Goal: Entertainment & Leisure: Consume media (video, audio)

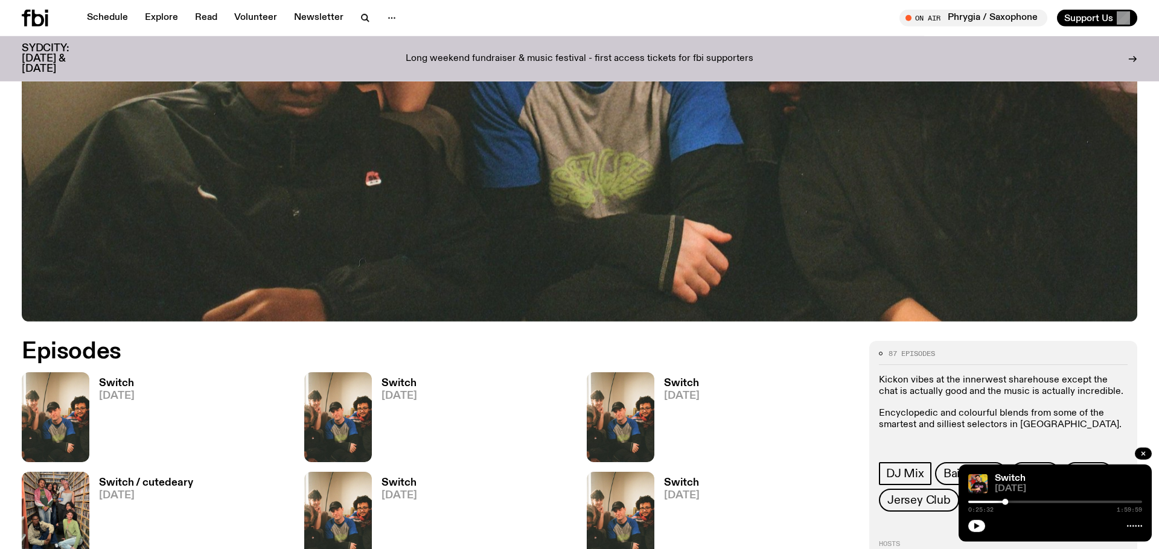
scroll to position [482, 0]
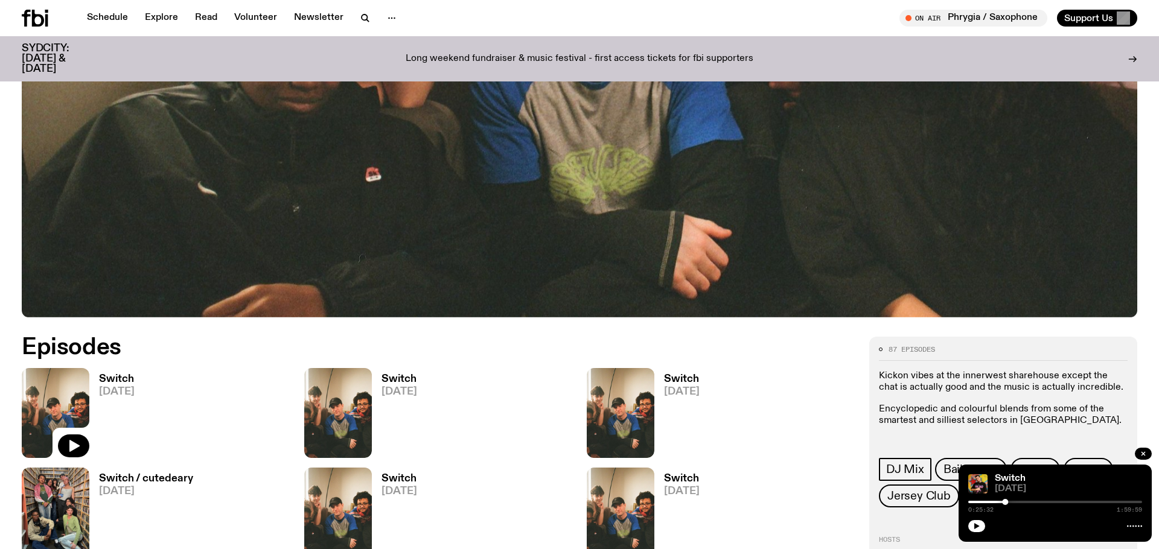
click at [54, 396] on img at bounding box center [56, 413] width 68 height 90
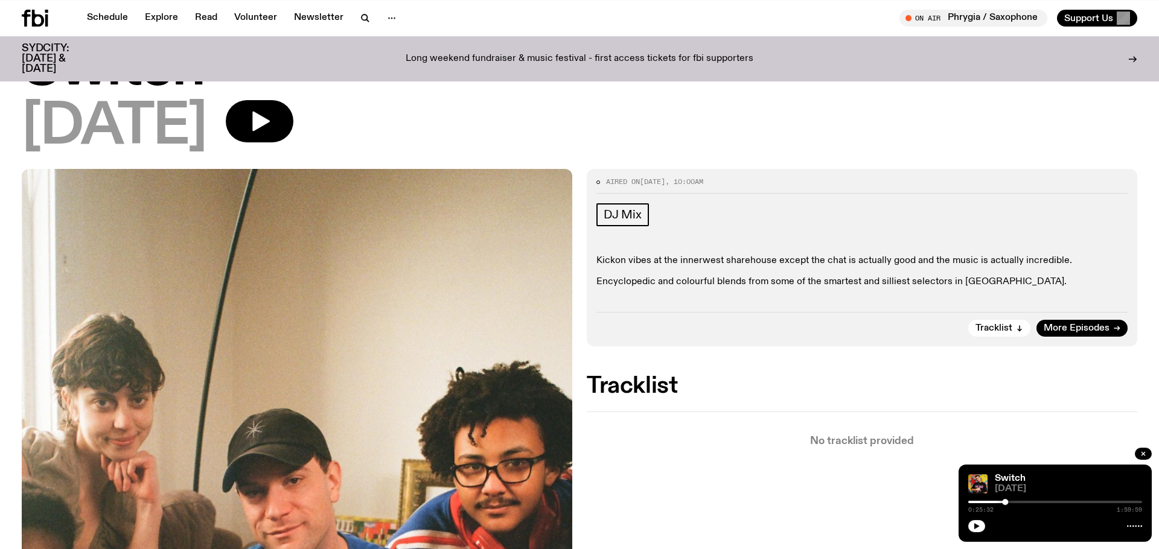
scroll to position [63, 0]
click at [275, 111] on div "[DATE]" at bounding box center [579, 128] width 1115 height 54
click at [272, 118] on icon "button" at bounding box center [259, 122] width 24 height 24
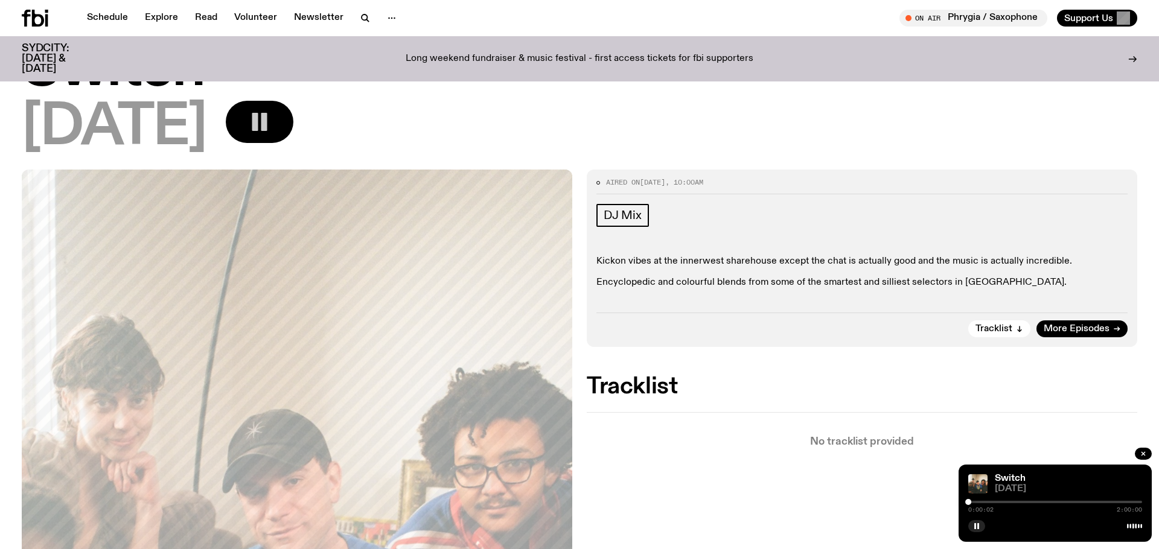
click at [978, 501] on div "0:00:02 2:00:00" at bounding box center [1055, 505] width 174 height 14
click at [978, 502] on div at bounding box center [1055, 502] width 174 height 2
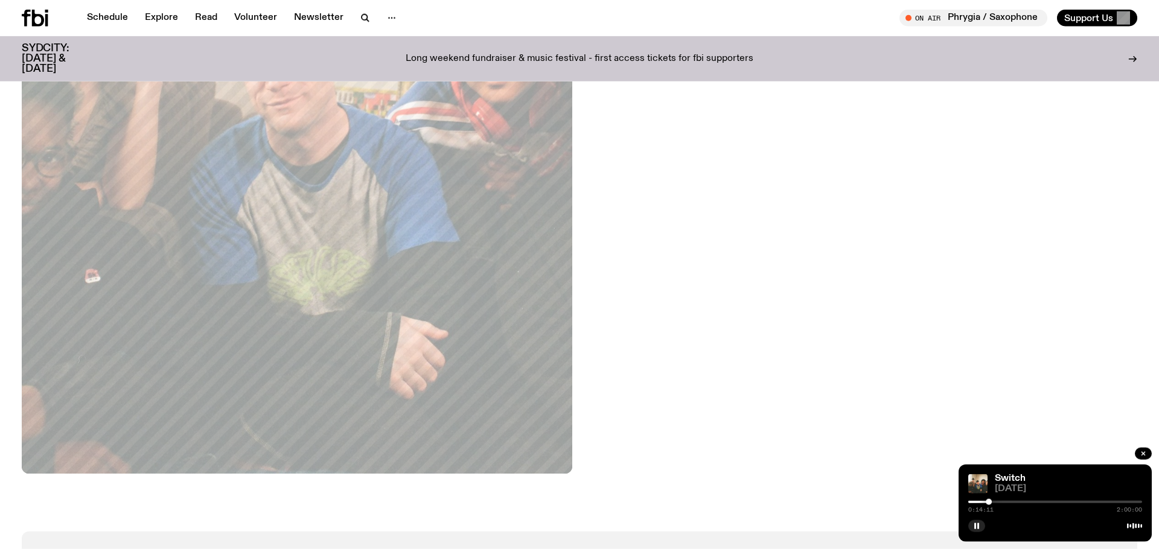
scroll to position [518, 0]
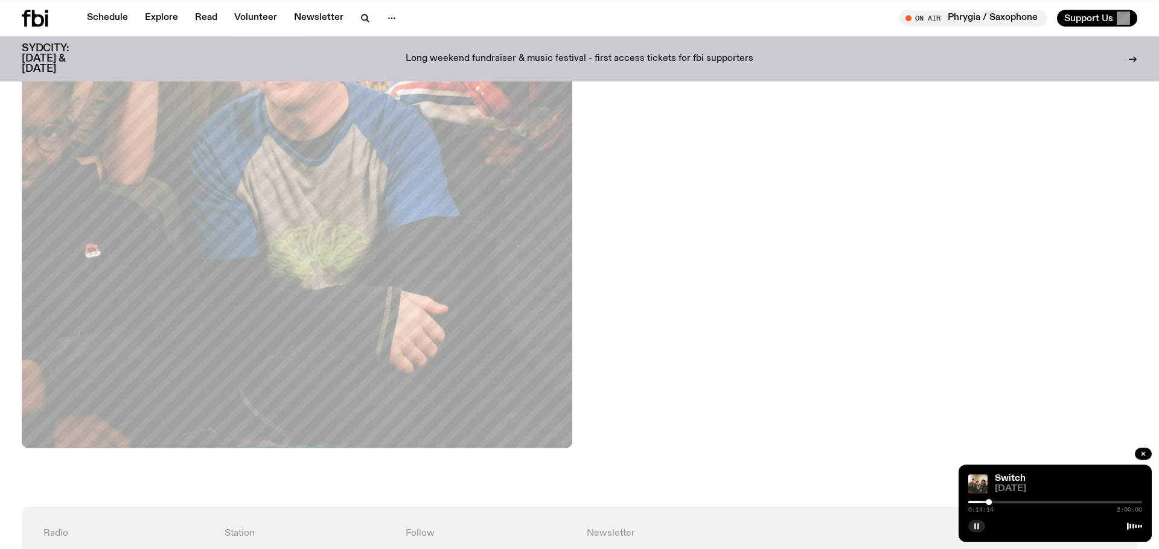
click at [977, 529] on rect "button" at bounding box center [978, 526] width 2 height 6
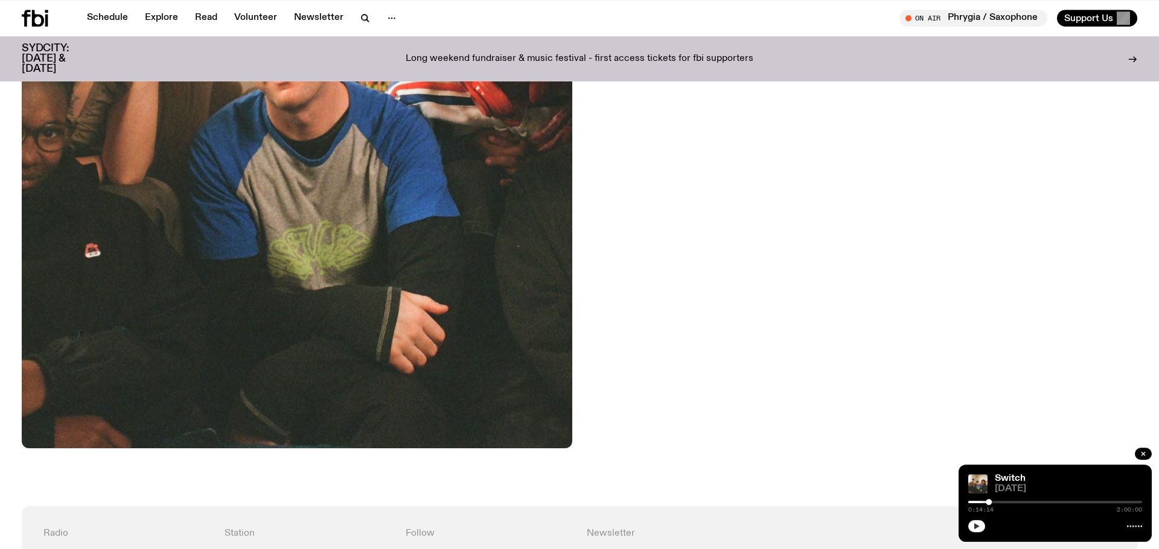
click at [998, 516] on div "Switch [DATE] 0:14:14 2:00:00" at bounding box center [1054, 503] width 193 height 77
drag, startPoint x: 991, startPoint y: 532, endPoint x: 987, endPoint y: 514, distance: 18.2
click at [987, 514] on div "Switch [DATE] 0:14:14 2:00:00" at bounding box center [1054, 503] width 193 height 77
click at [975, 523] on button "button" at bounding box center [976, 526] width 17 height 12
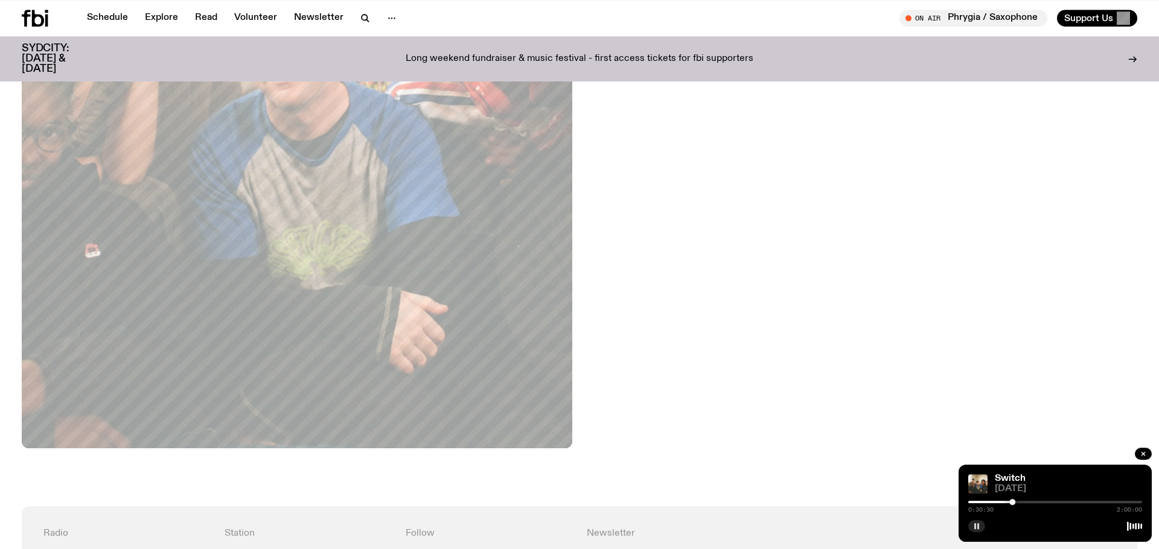
click at [974, 529] on icon "button" at bounding box center [976, 526] width 7 height 7
